Goal: Find specific page/section: Find specific page/section

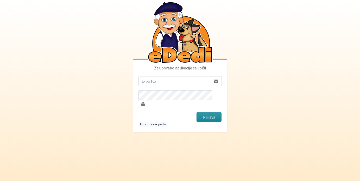
type input "[PERSON_NAME][EMAIL_ADDRESS][DOMAIN_NAME]"
click at [210, 113] on button "Prijava" at bounding box center [208, 117] width 25 height 10
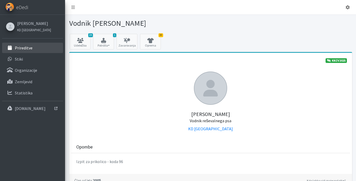
click at [28, 46] on p "Prireditve" at bounding box center [24, 47] width 18 height 5
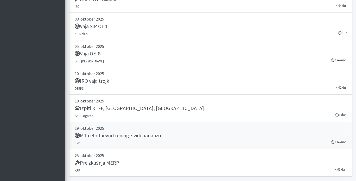
scroll to position [933, 0]
